Goal: Book appointment/travel/reservation

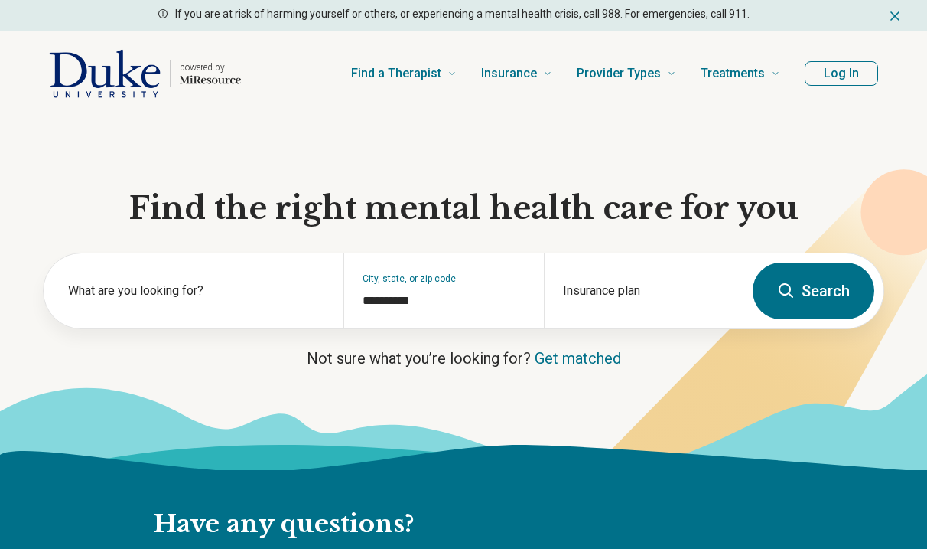
click at [247, 298] on label "What are you looking for?" at bounding box center [196, 291] width 257 height 18
click at [580, 360] on link "Get matched" at bounding box center [578, 358] width 86 height 18
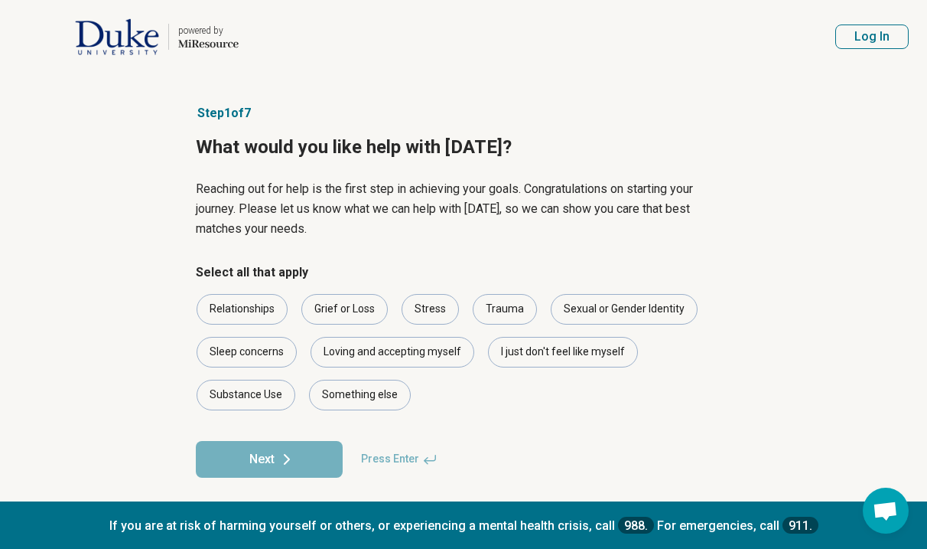
scroll to position [7, 0]
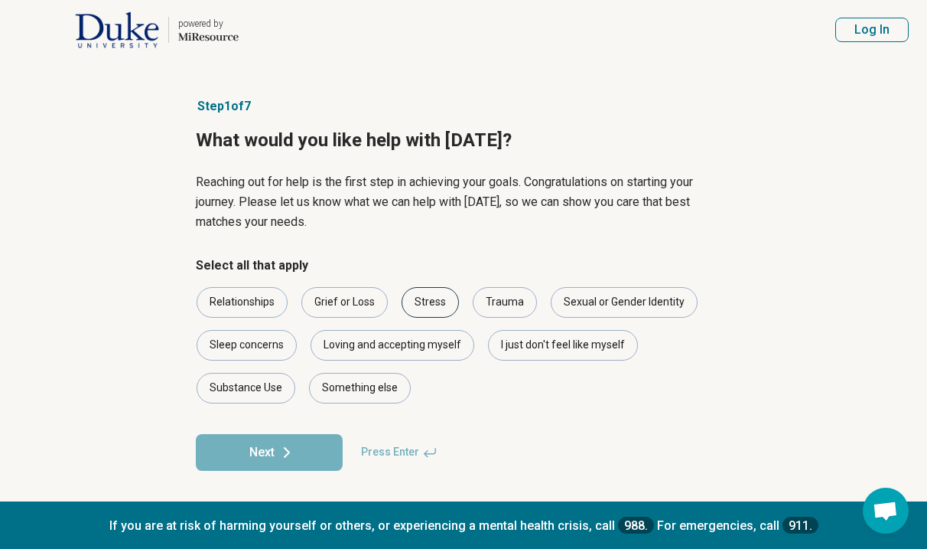
click at [427, 304] on div "Stress" at bounding box center [430, 302] width 57 height 31
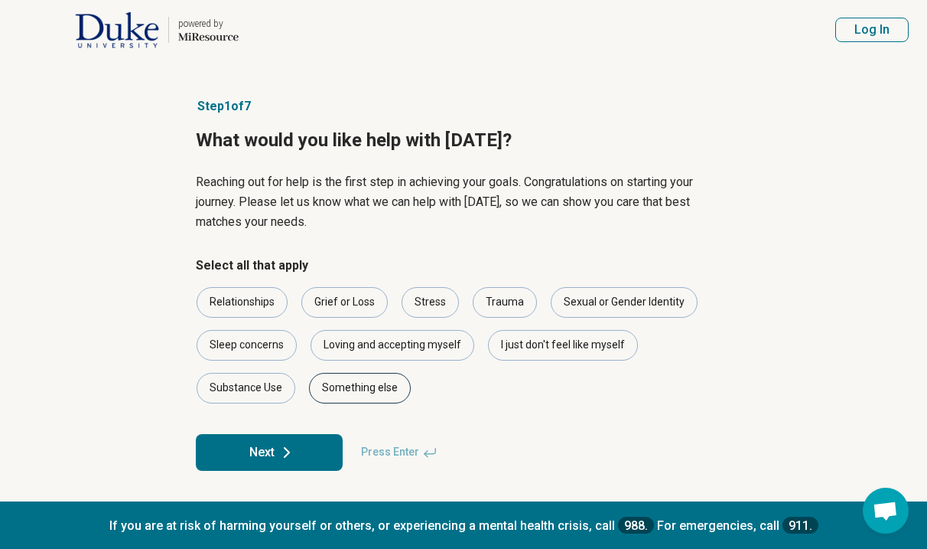
click at [367, 379] on div "Something else" at bounding box center [360, 388] width 102 height 31
click at [294, 445] on icon at bounding box center [287, 452] width 18 height 18
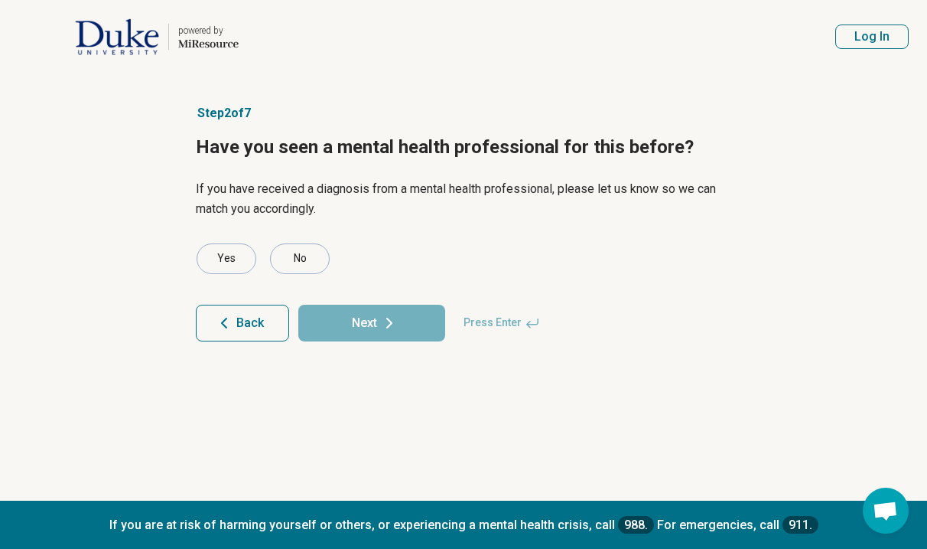
scroll to position [0, 0]
click at [294, 256] on div "No" at bounding box center [300, 258] width 60 height 31
click at [331, 320] on button "Next" at bounding box center [371, 322] width 147 height 37
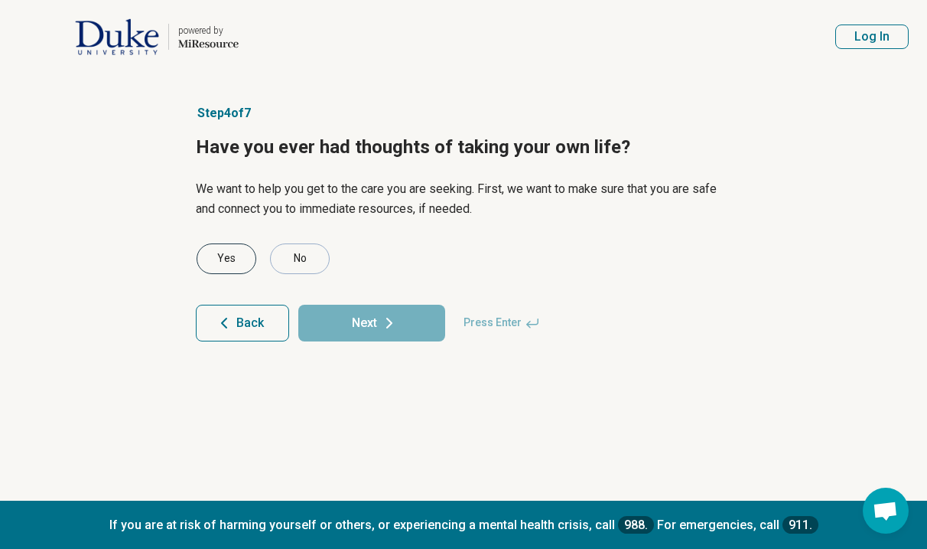
click at [236, 256] on div "Yes" at bounding box center [227, 258] width 60 height 31
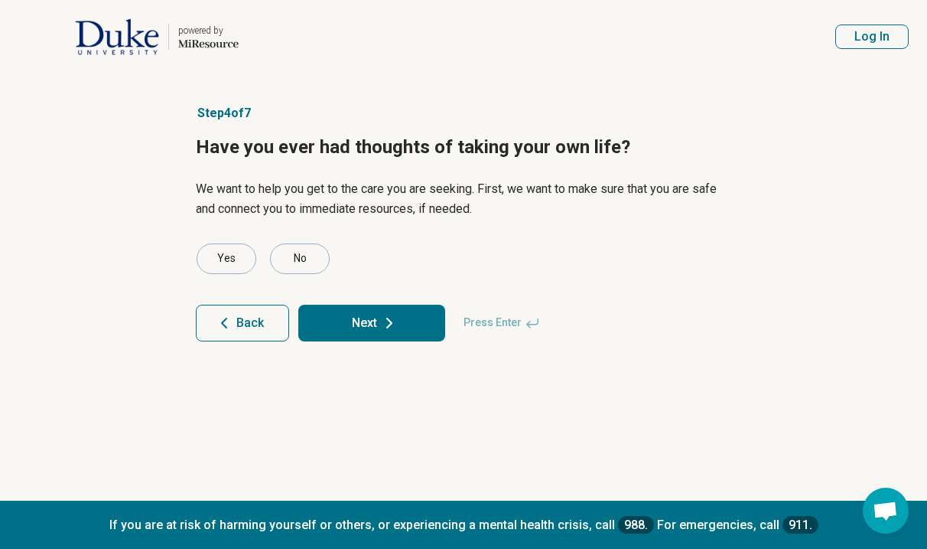
click at [350, 320] on button "Next" at bounding box center [371, 322] width 147 height 37
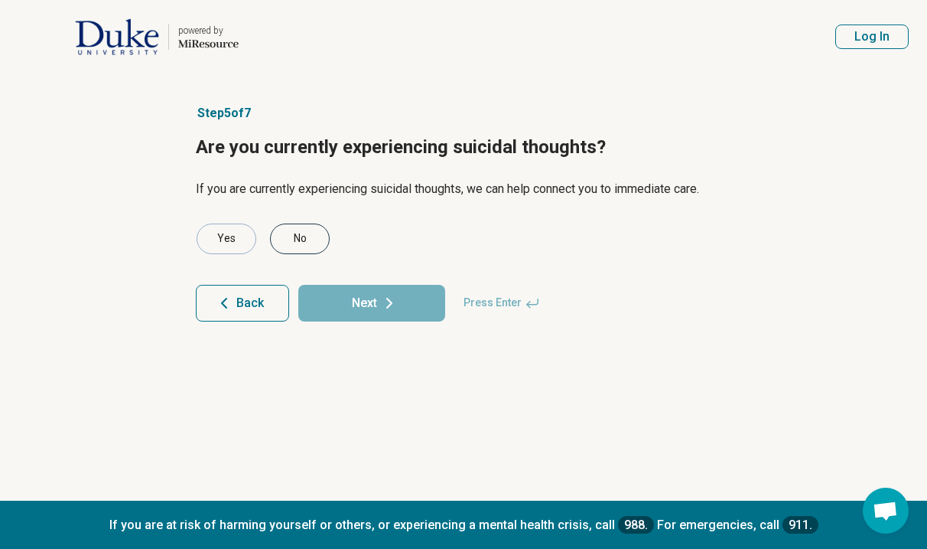
click at [302, 233] on div "No" at bounding box center [300, 238] width 60 height 31
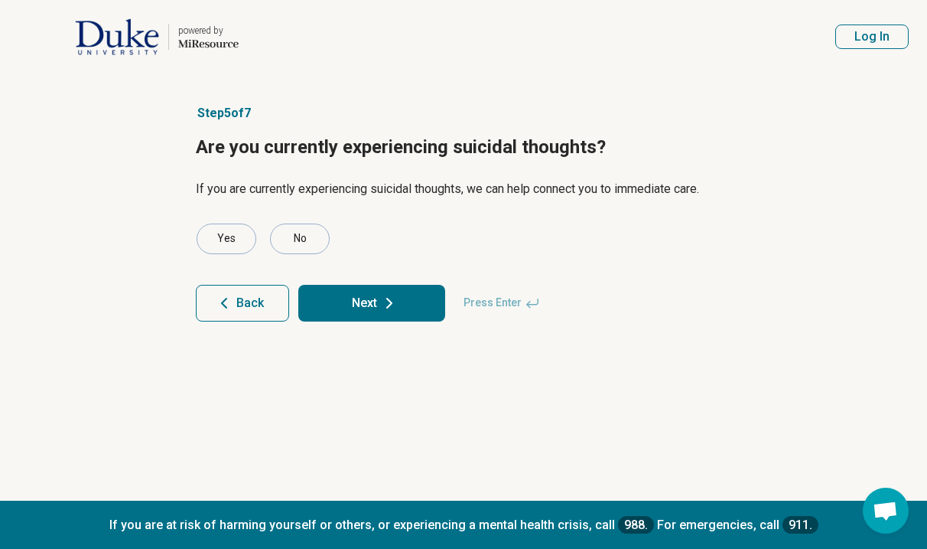
click at [360, 295] on button "Next" at bounding box center [371, 303] width 147 height 37
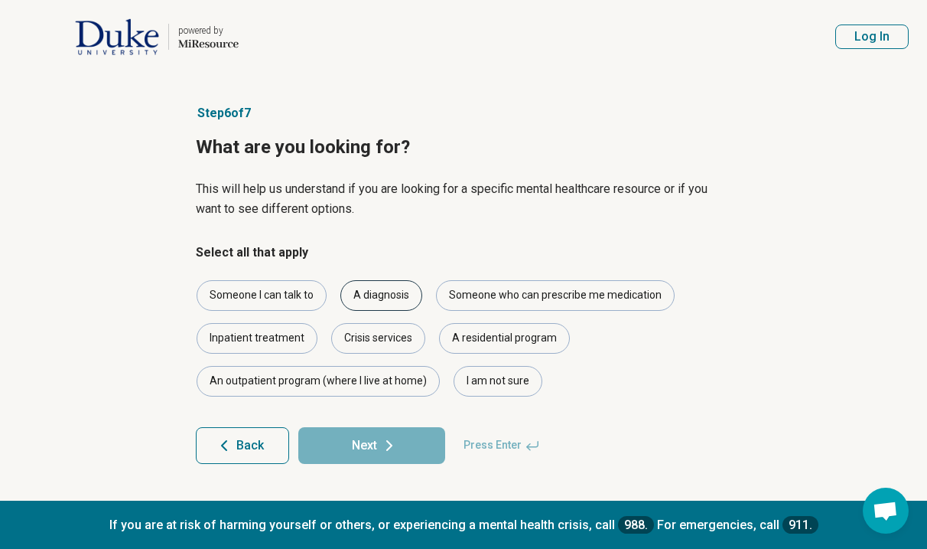
click at [386, 296] on div "A diagnosis" at bounding box center [381, 295] width 82 height 31
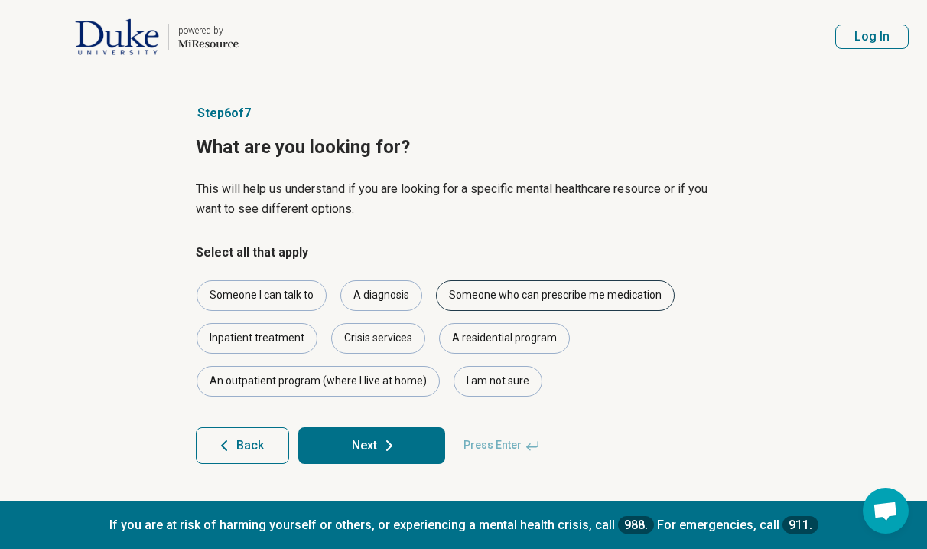
click at [548, 295] on div "Someone who can prescribe me medication" at bounding box center [555, 295] width 239 height 31
click at [275, 300] on div "Someone I can talk to" at bounding box center [262, 295] width 130 height 31
click at [278, 300] on div "Someone I can talk to" at bounding box center [262, 295] width 130 height 31
click at [340, 449] on button "Next" at bounding box center [371, 445] width 147 height 37
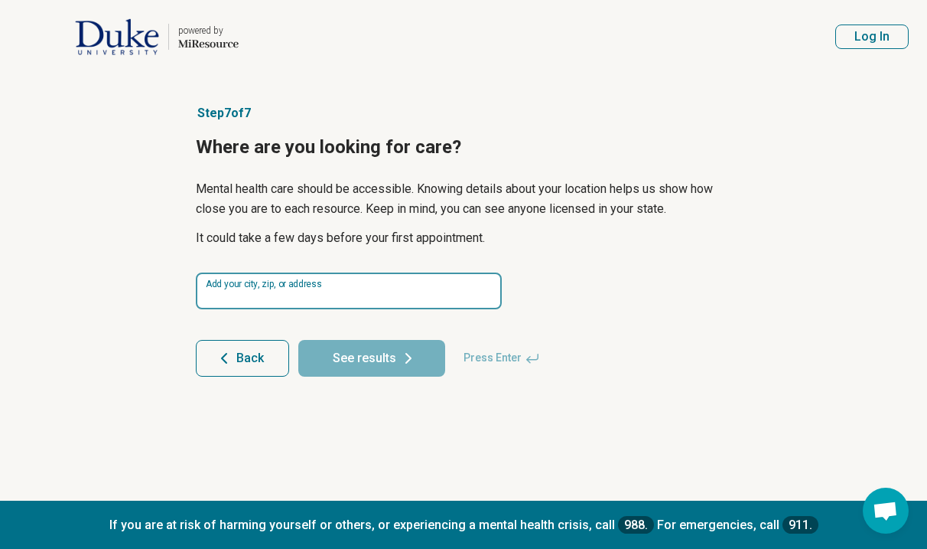
click at [376, 289] on input at bounding box center [349, 290] width 306 height 37
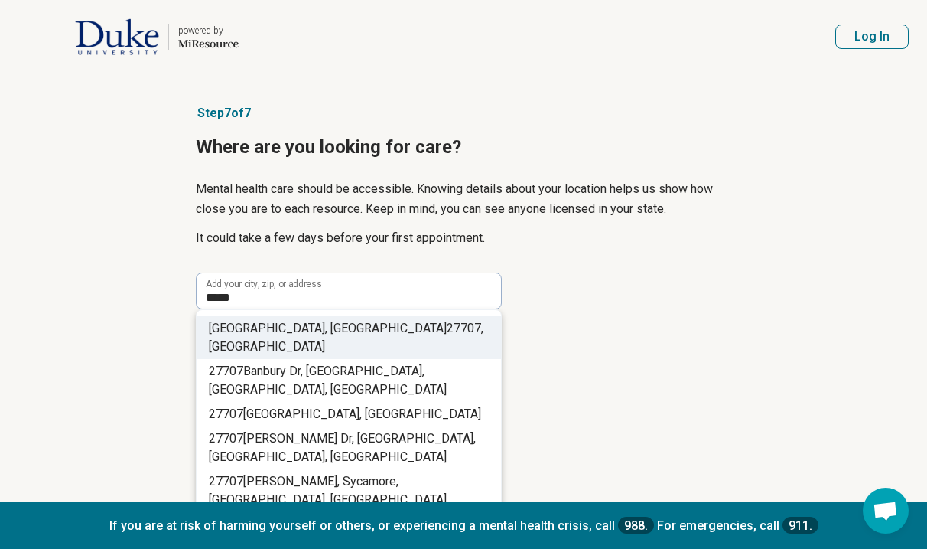
click at [376, 319] on li "Durham, NC 27707 , USA" at bounding box center [349, 337] width 304 height 43
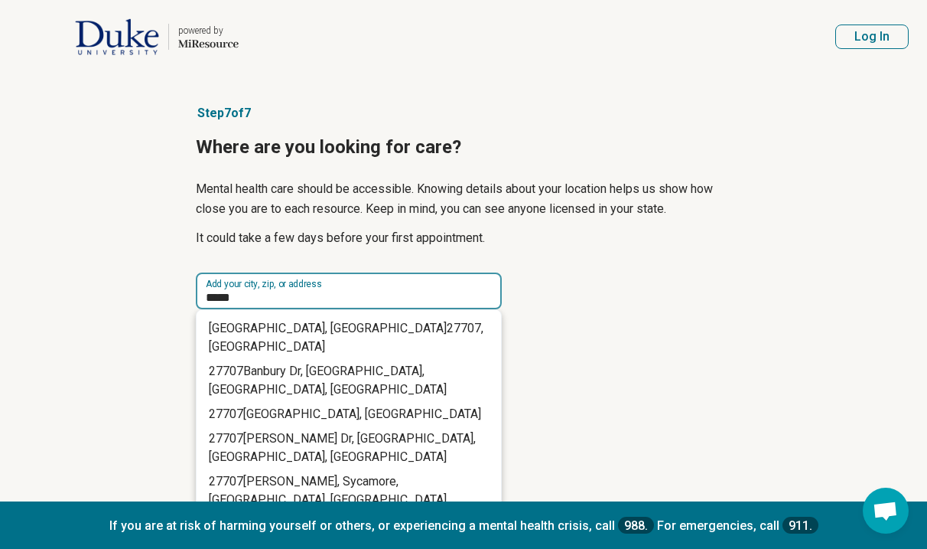
type input "**********"
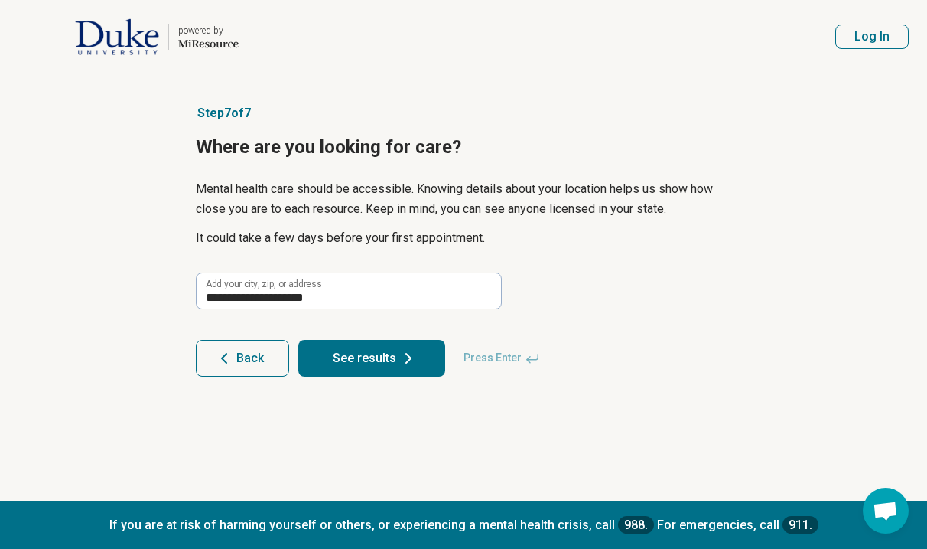
click at [395, 359] on button "See results" at bounding box center [371, 358] width 147 height 37
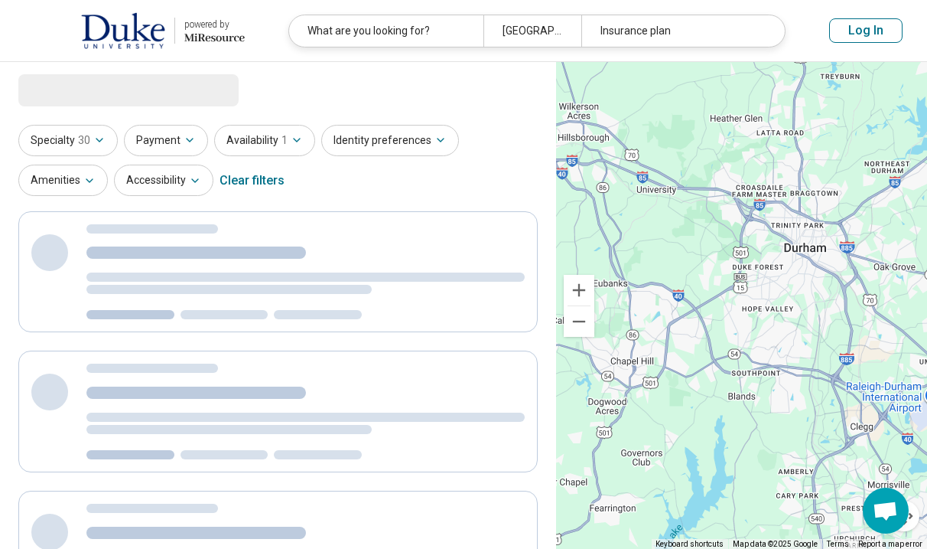
select select "***"
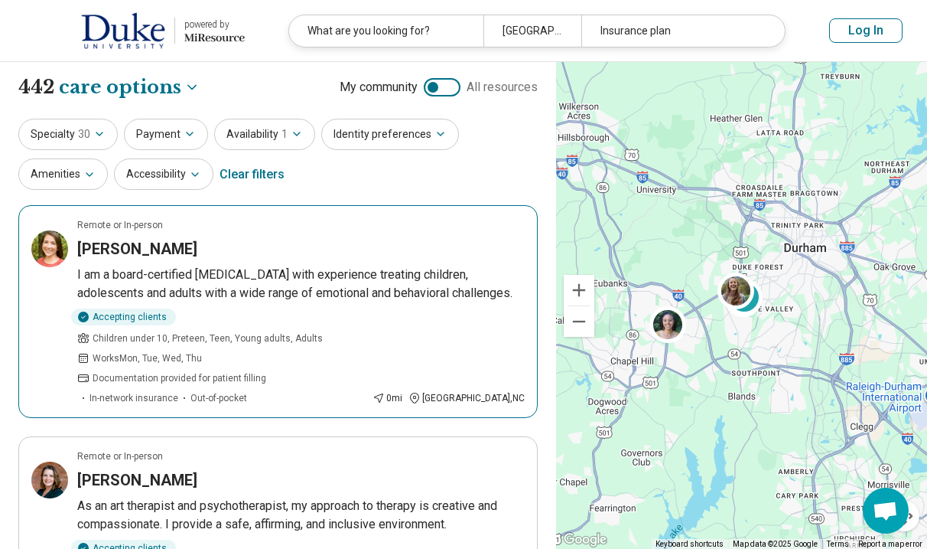
click at [177, 248] on h3 "Catherine Wehmann" at bounding box center [137, 248] width 120 height 21
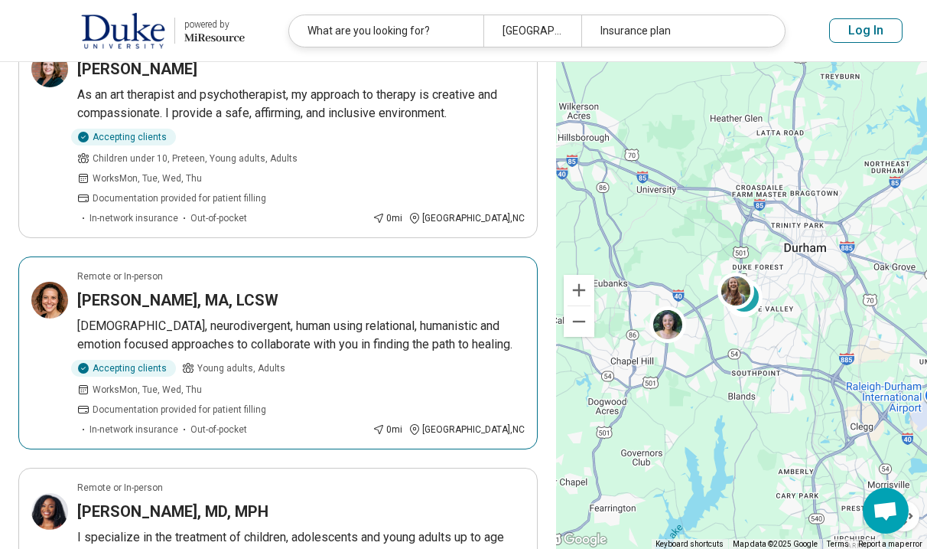
scroll to position [416, 0]
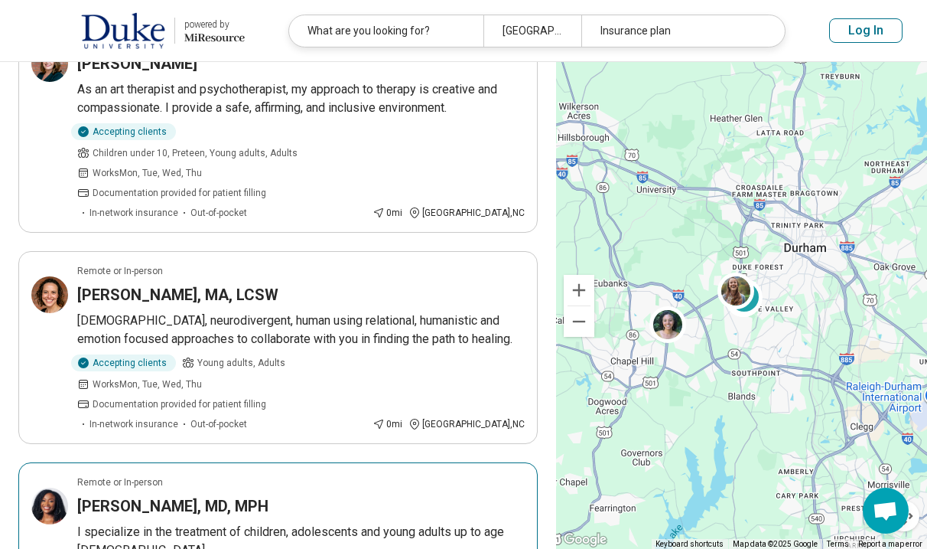
click at [217, 495] on h3 "[PERSON_NAME], MD, MPH" at bounding box center [172, 505] width 191 height 21
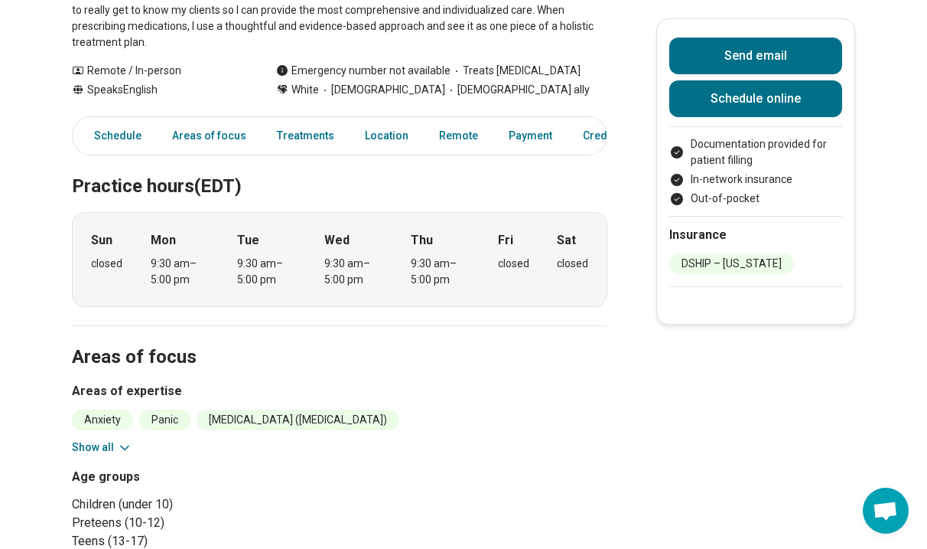
scroll to position [295, 0]
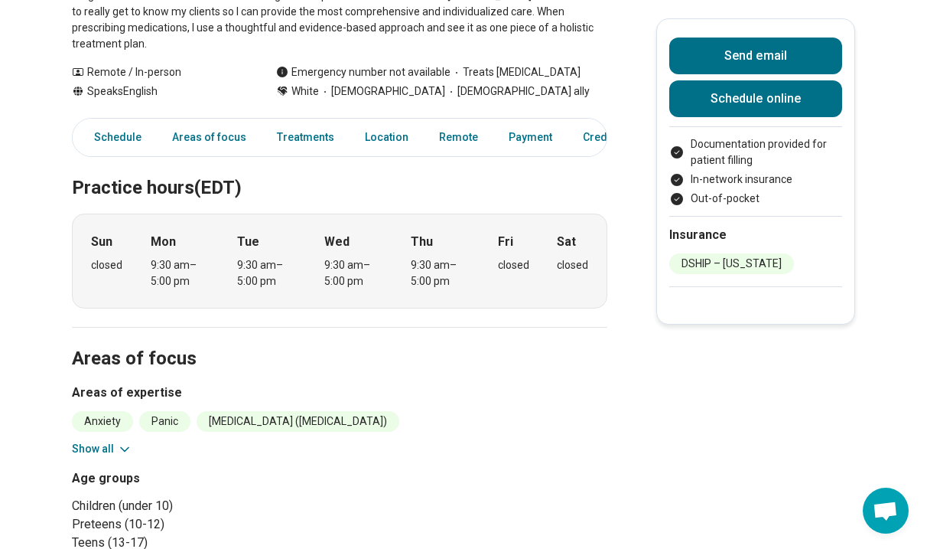
click at [121, 447] on icon at bounding box center [125, 449] width 8 height 4
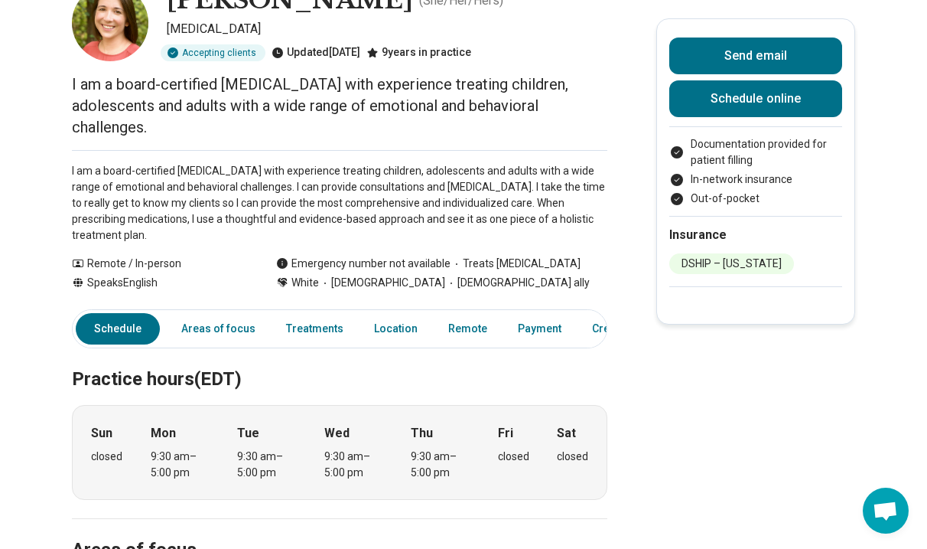
scroll to position [129, 0]
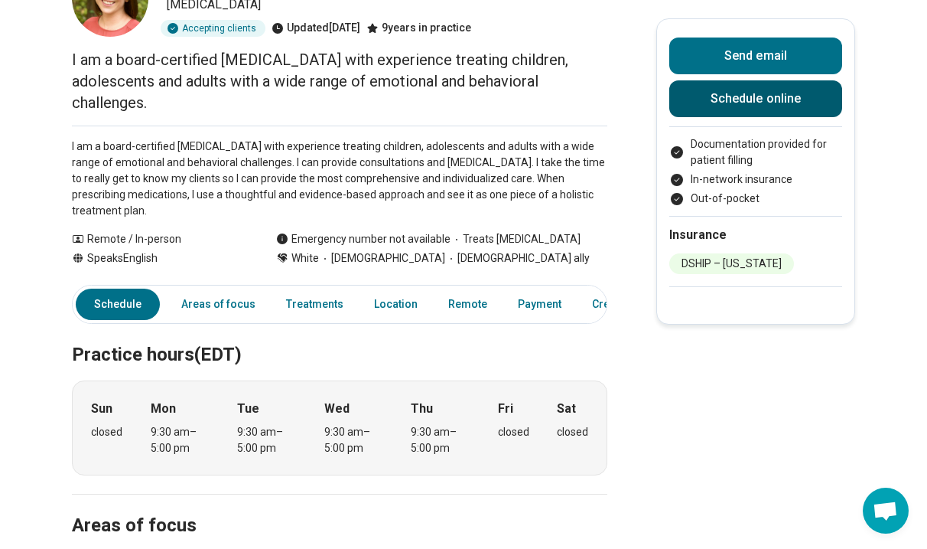
click at [801, 105] on link "Schedule online" at bounding box center [755, 98] width 173 height 37
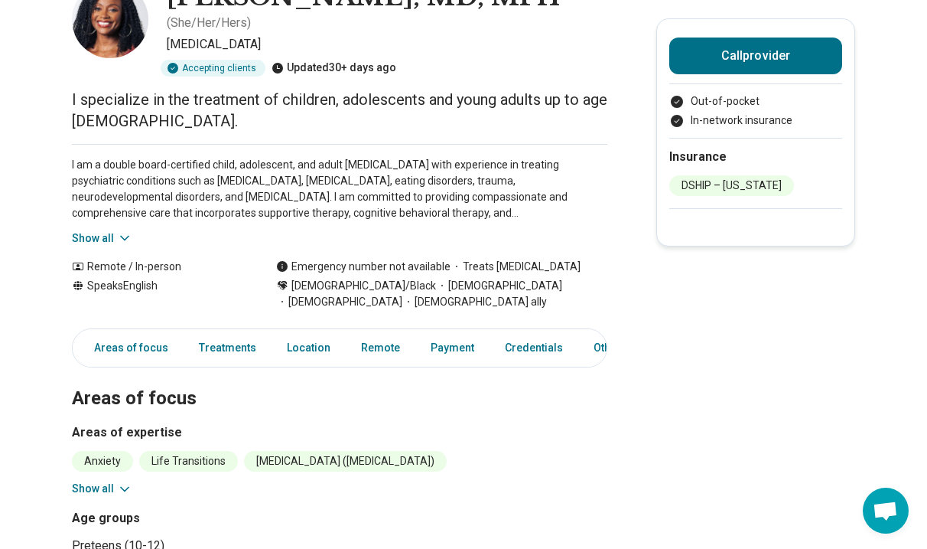
scroll to position [108, 0]
click at [123, 480] on icon at bounding box center [124, 487] width 15 height 15
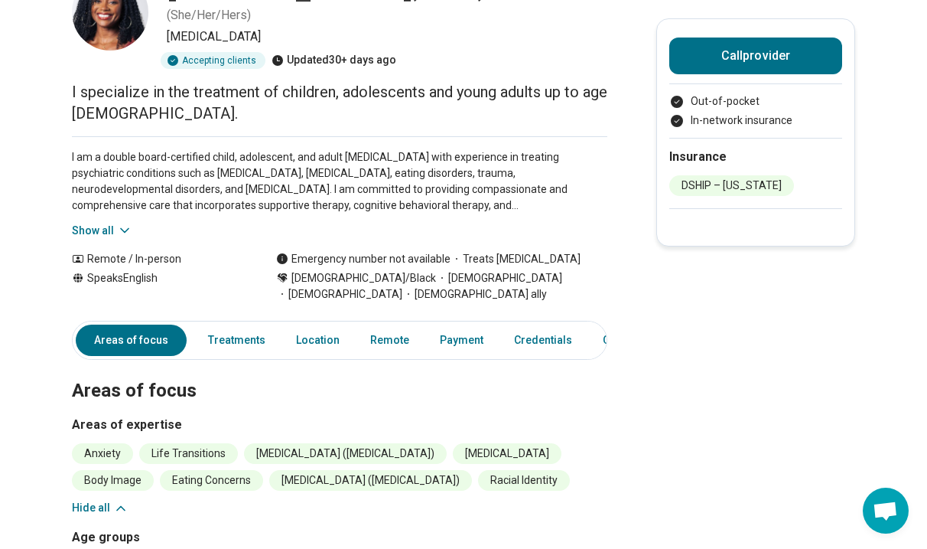
scroll to position [0, 0]
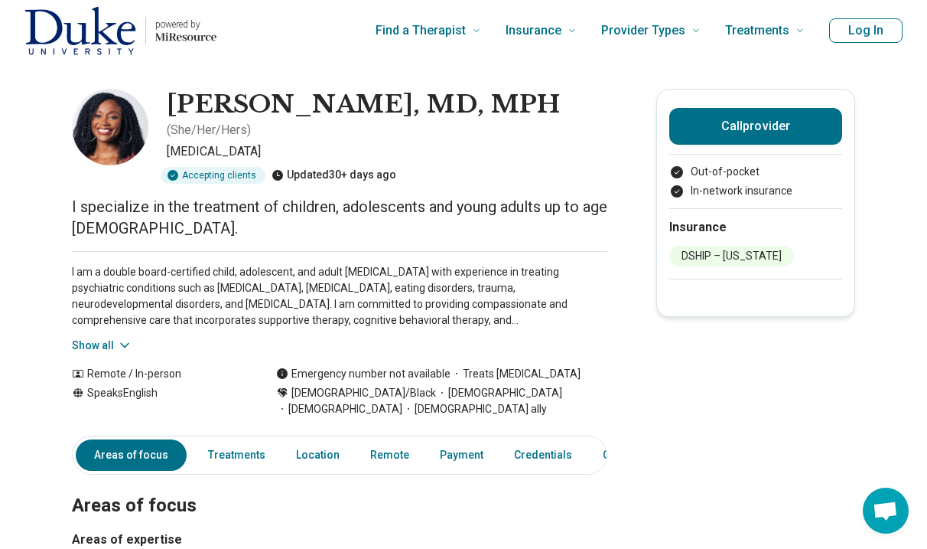
click at [121, 337] on icon at bounding box center [124, 344] width 15 height 15
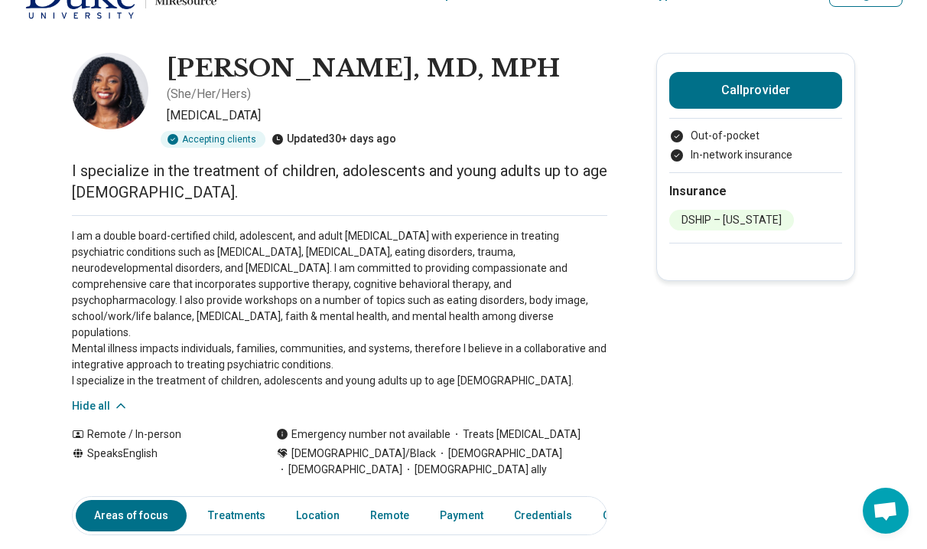
scroll to position [37, 0]
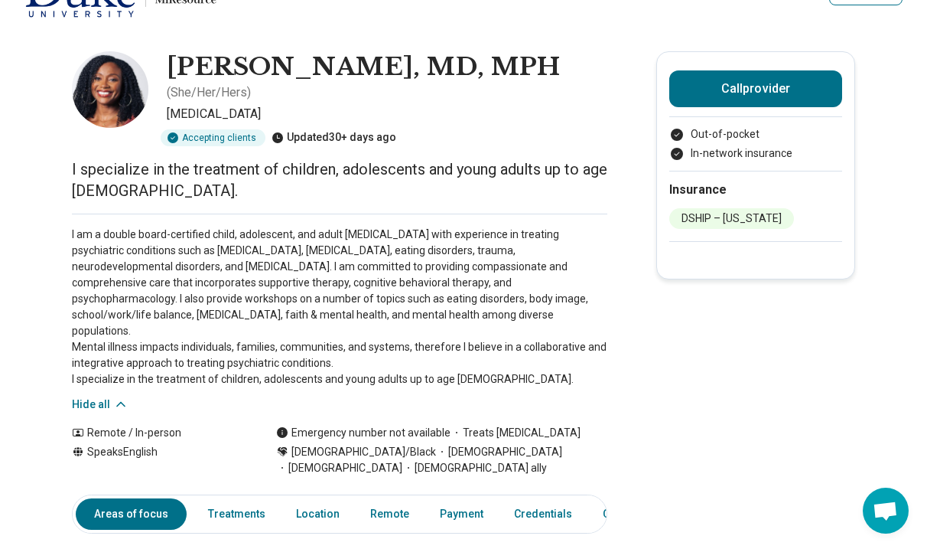
click at [708, 219] on li "DSHIP – [US_STATE]" at bounding box center [731, 218] width 125 height 21
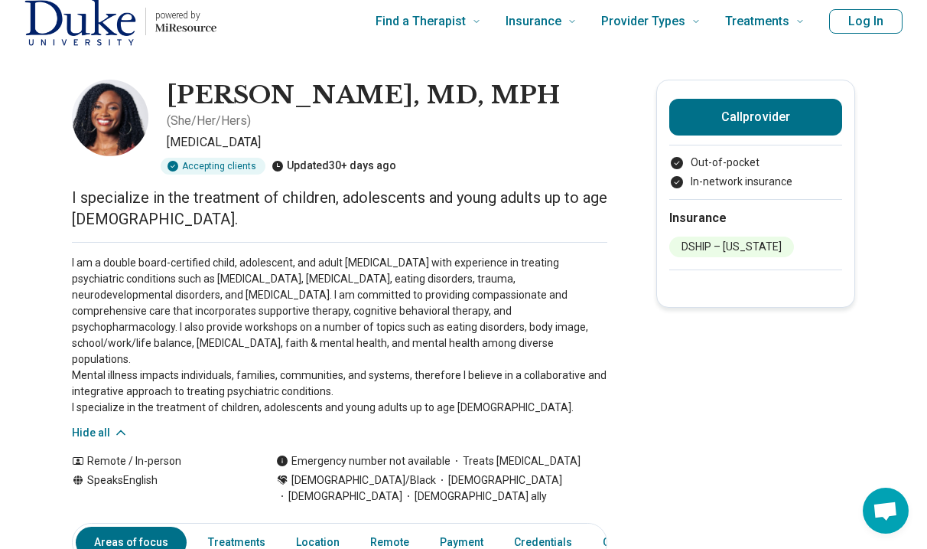
scroll to position [0, 0]
